Goal: Transaction & Acquisition: Obtain resource

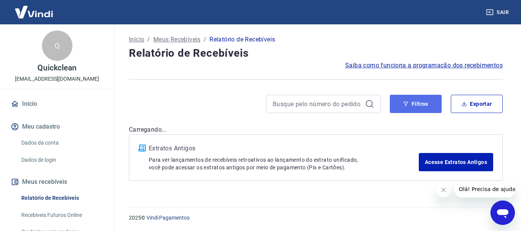
click at [394, 107] on button "Filtros" at bounding box center [416, 104] width 52 height 18
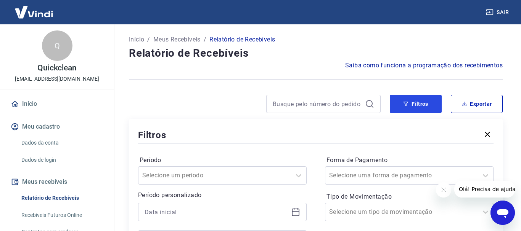
scroll to position [78, 0]
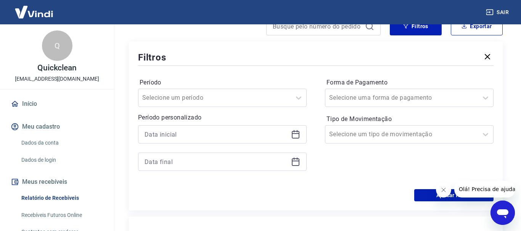
click at [295, 134] on icon at bounding box center [296, 133] width 8 height 1
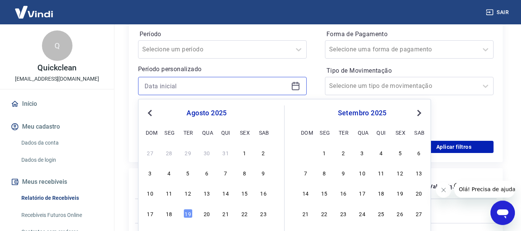
scroll to position [156, 0]
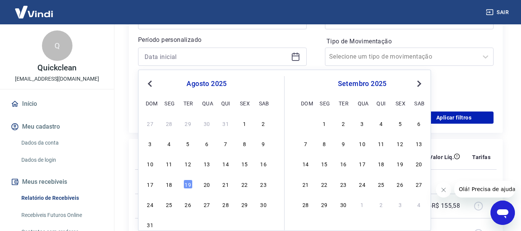
drag, startPoint x: 173, startPoint y: 183, endPoint x: 266, endPoint y: 145, distance: 100.2
click at [173, 183] on div "18" at bounding box center [168, 184] width 9 height 9
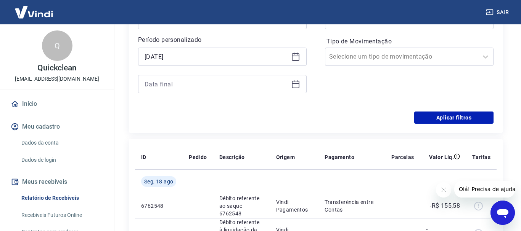
type input "[DATE]"
click at [292, 83] on icon at bounding box center [296, 83] width 8 height 1
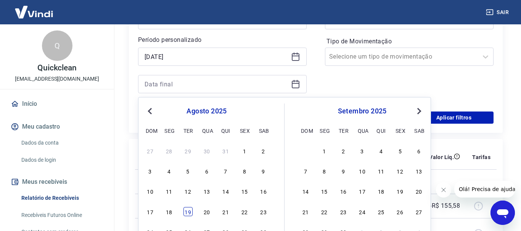
click at [190, 210] on div "19" at bounding box center [187, 211] width 9 height 9
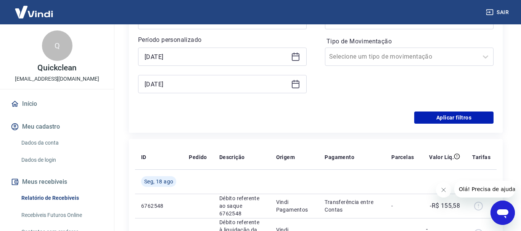
type input "[DATE]"
click at [428, 123] on button "Aplicar filtros" at bounding box center [453, 118] width 79 height 12
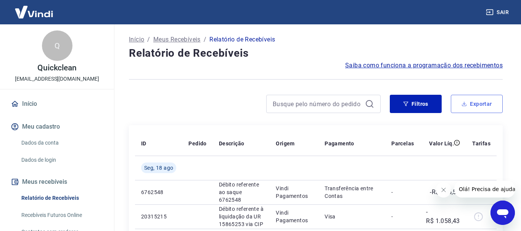
click at [476, 106] on button "Exportar" at bounding box center [477, 104] width 52 height 18
type input "[DATE]"
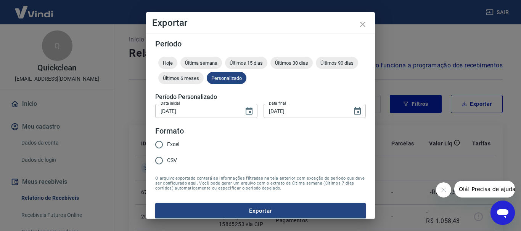
click at [172, 144] on span "Excel" at bounding box center [173, 145] width 12 height 8
click at [167, 144] on input "Excel" at bounding box center [159, 145] width 16 height 16
radio input "true"
click at [188, 206] on button "Exportar" at bounding box center [260, 211] width 210 height 16
